Goal: Check status: Check status

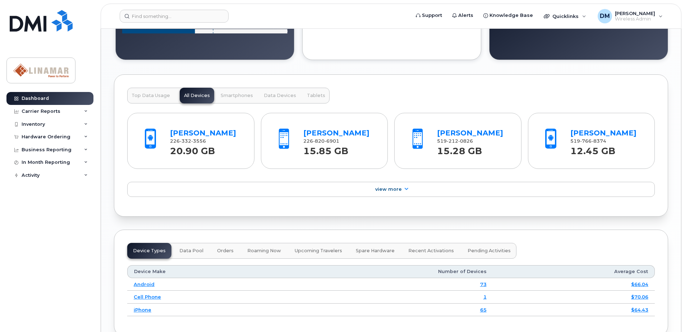
scroll to position [611, 0]
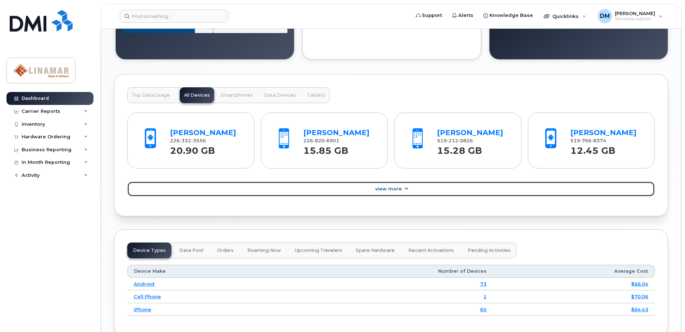
click at [398, 189] on span "View More" at bounding box center [388, 188] width 27 height 5
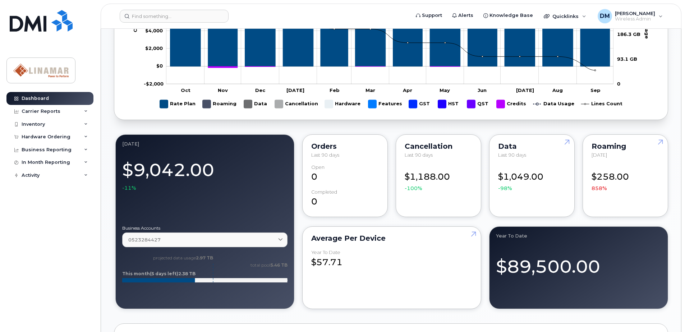
scroll to position [575, 0]
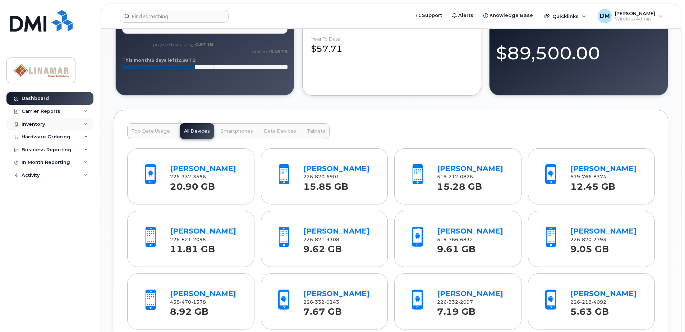
click at [40, 125] on div "Inventory" at bounding box center [33, 125] width 23 height 6
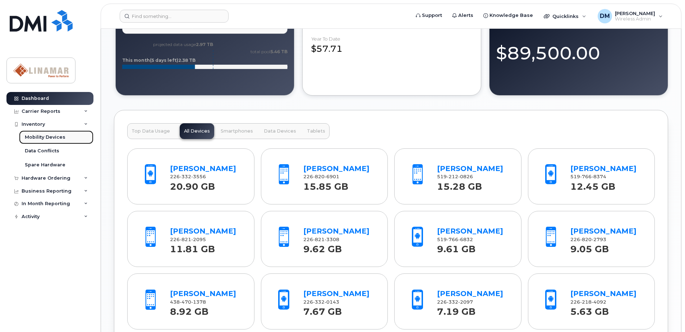
click at [41, 137] on div "Mobility Devices" at bounding box center [45, 137] width 41 height 6
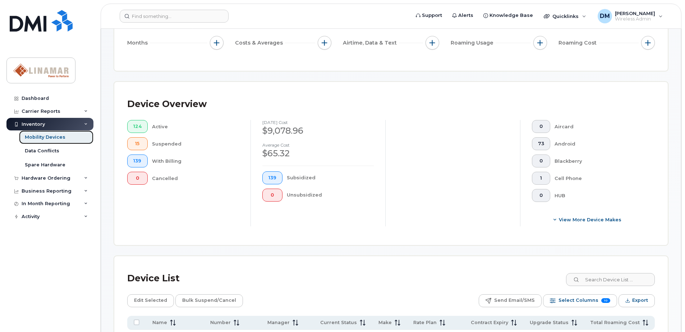
scroll to position [216, 0]
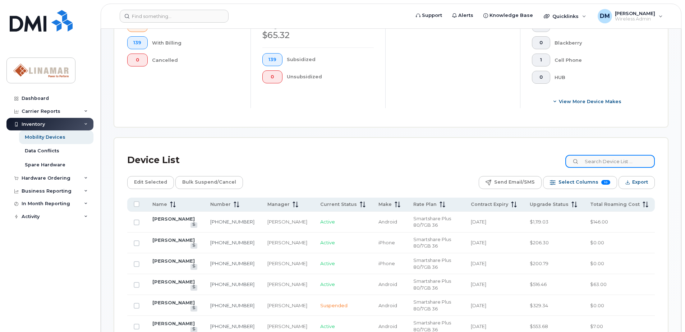
click at [638, 161] on input at bounding box center [611, 161] width 90 height 13
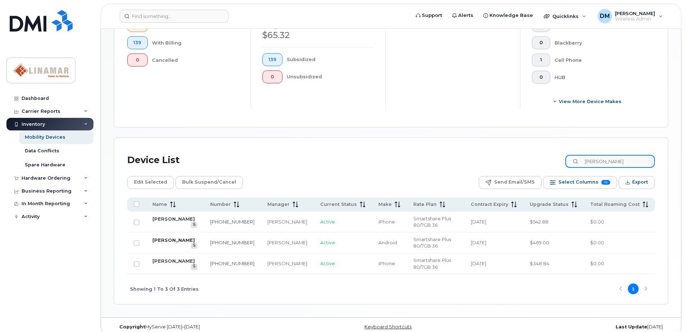
type input "[PERSON_NAME]"
click at [171, 243] on link "[PERSON_NAME]" at bounding box center [173, 240] width 42 height 6
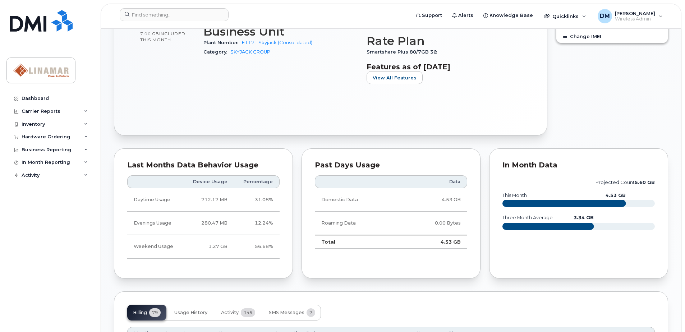
scroll to position [324, 0]
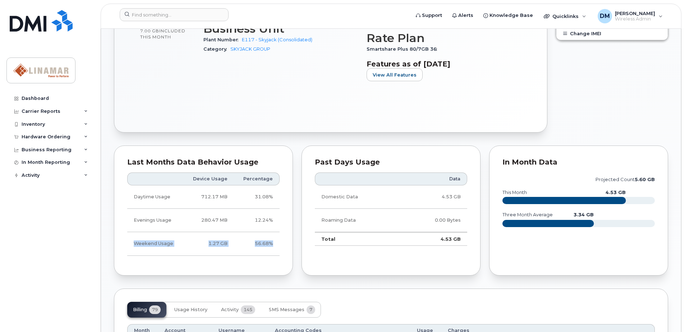
drag, startPoint x: 135, startPoint y: 243, endPoint x: 275, endPoint y: 245, distance: 140.6
click at [275, 245] on tr "Weekend Usage 1.27 GB 56.68%" at bounding box center [203, 243] width 152 height 23
click at [275, 245] on td "56.68%" at bounding box center [257, 243] width 46 height 23
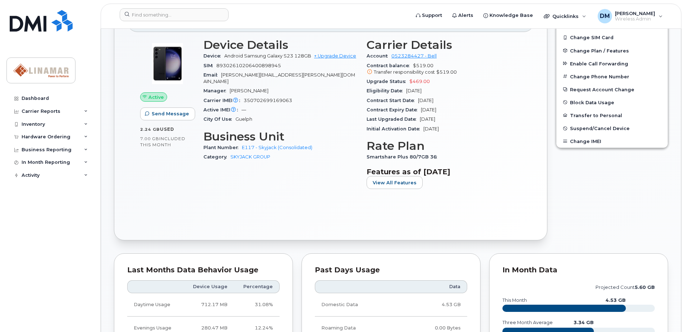
scroll to position [0, 0]
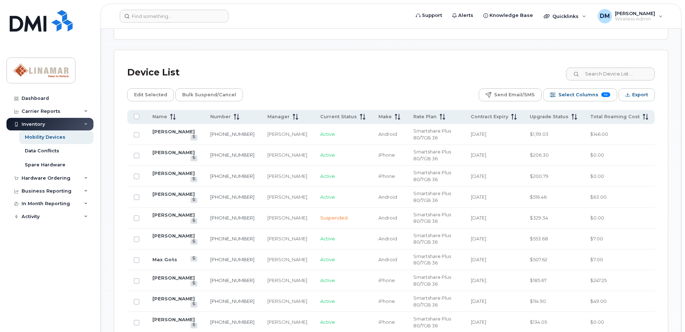
scroll to position [324, 0]
click at [605, 71] on input at bounding box center [611, 72] width 90 height 13
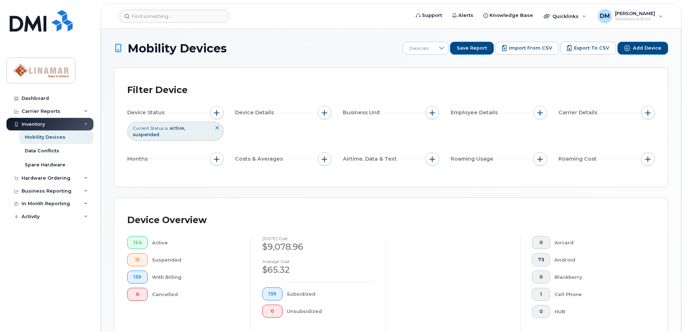
scroll to position [194, 0]
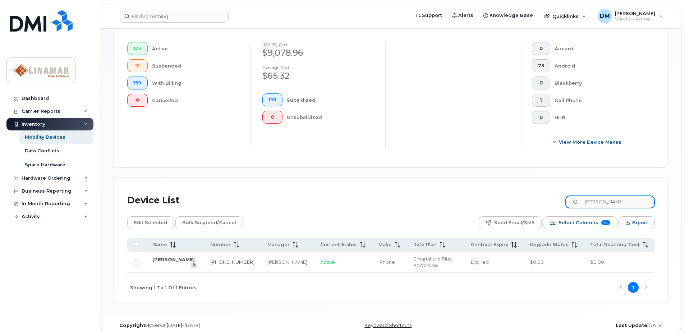
type input "jim"
click at [166, 259] on link "Jim Brissette" at bounding box center [173, 260] width 42 height 6
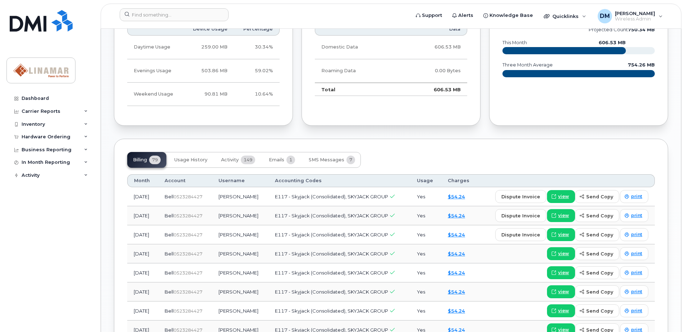
scroll to position [360, 0]
